Goal: Information Seeking & Learning: Learn about a topic

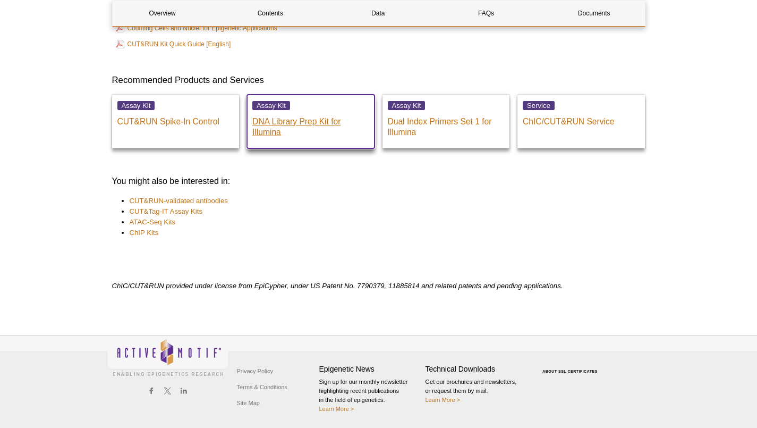
click at [331, 125] on p "DNA Library Prep Kit for Illumina" at bounding box center [310, 124] width 117 height 27
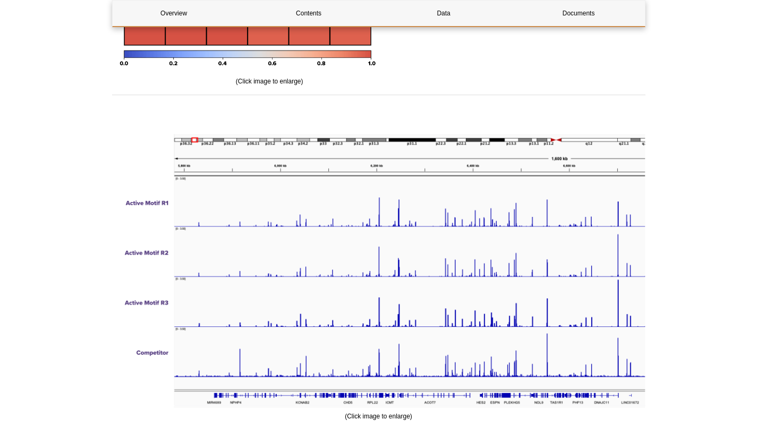
scroll to position [2853, 0]
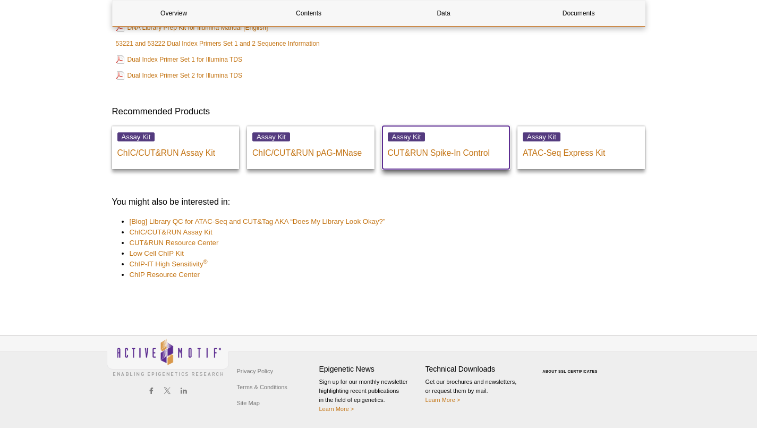
click at [436, 162] on div "Assay Kit CUT&RUN Spike-In Control" at bounding box center [447, 147] width 128 height 43
click at [437, 145] on p "CUT&RUN Spike-In Control" at bounding box center [446, 150] width 117 height 16
